Goal: Navigation & Orientation: Find specific page/section

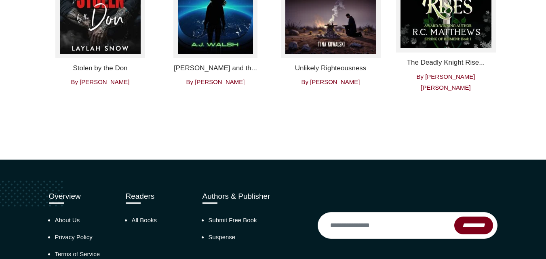
scroll to position [1811, 0]
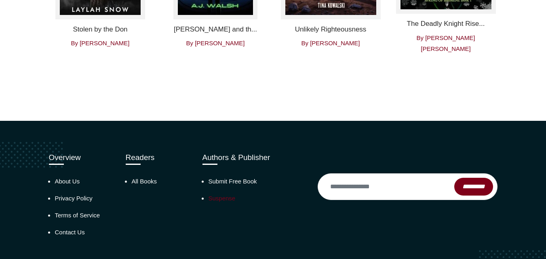
click at [223, 195] on link "Suspense" at bounding box center [221, 198] width 27 height 7
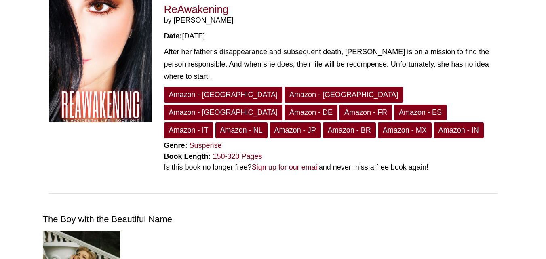
scroll to position [754, 0]
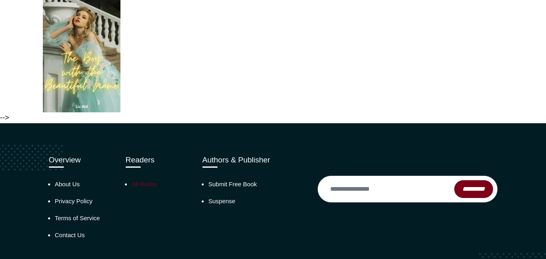
click at [149, 181] on link "All Books" at bounding box center [144, 184] width 25 height 7
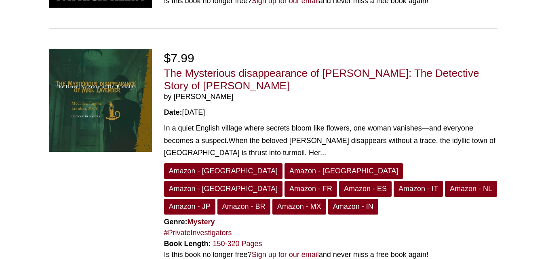
scroll to position [2061, 0]
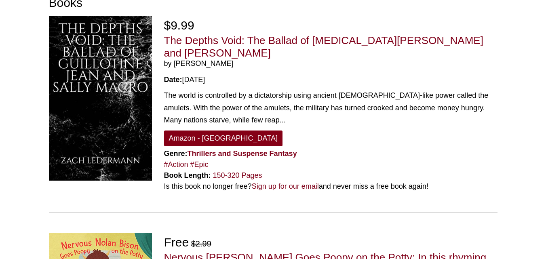
scroll to position [68, 0]
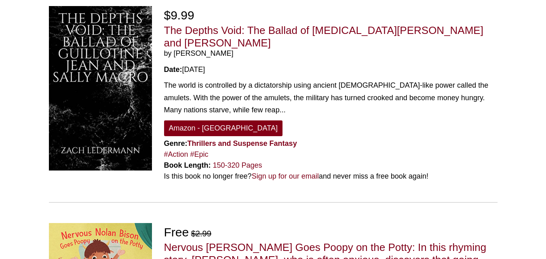
click at [102, 88] on img at bounding box center [100, 88] width 103 height 164
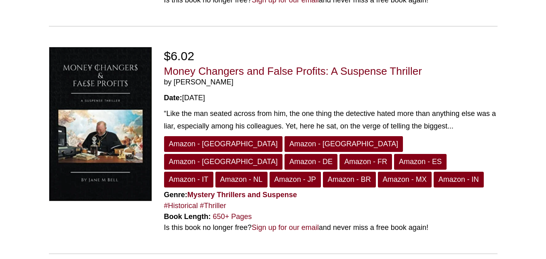
scroll to position [1145, 0]
